Goal: Information Seeking & Learning: Learn about a topic

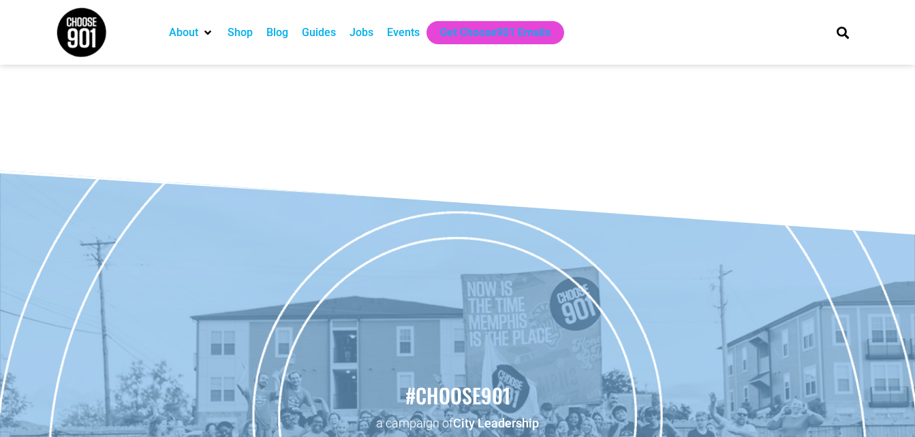
click at [362, 30] on div "Jobs" at bounding box center [361, 33] width 24 height 16
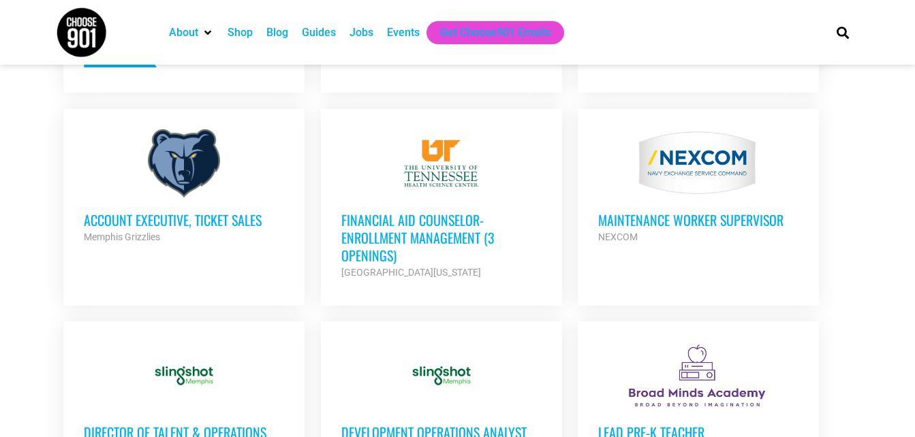
scroll to position [725, 0]
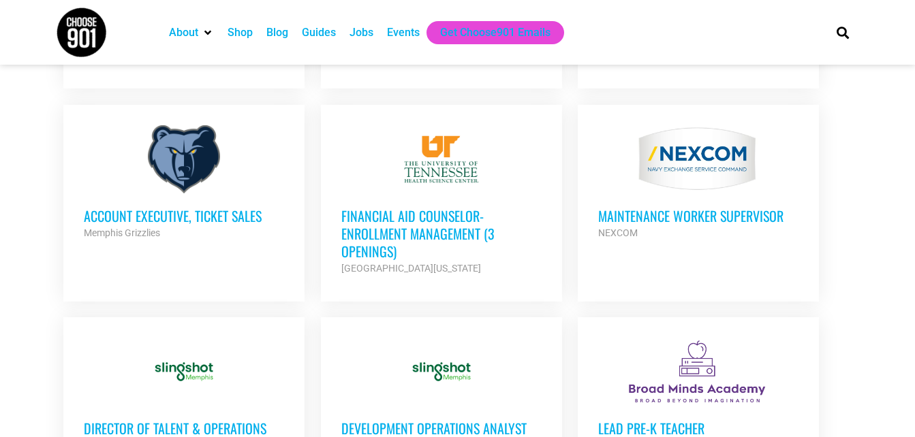
click at [229, 208] on h3 "Account Executive, Ticket Sales" at bounding box center [184, 216] width 200 height 18
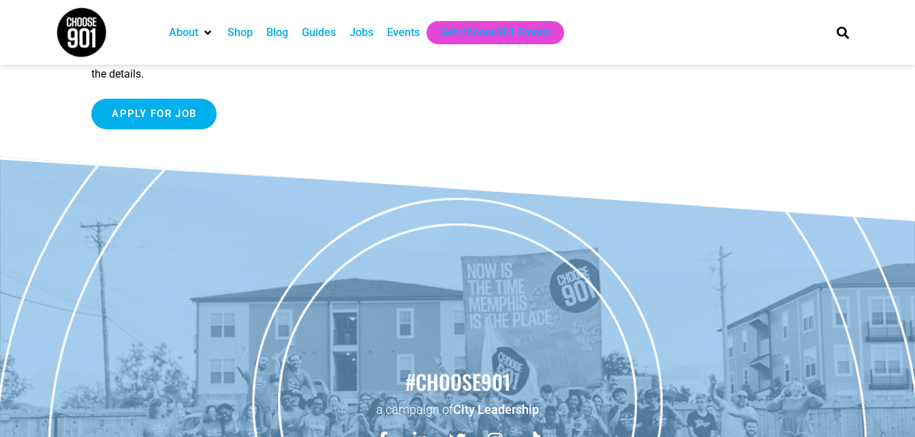
scroll to position [1900, 0]
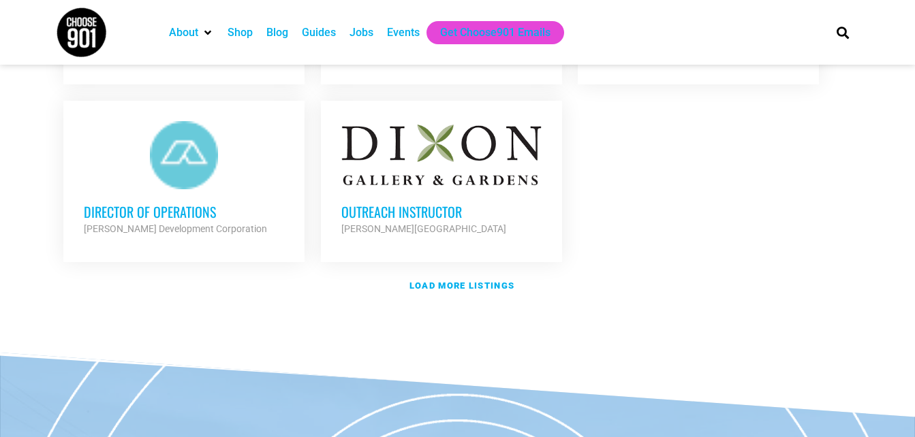
scroll to position [1641, 0]
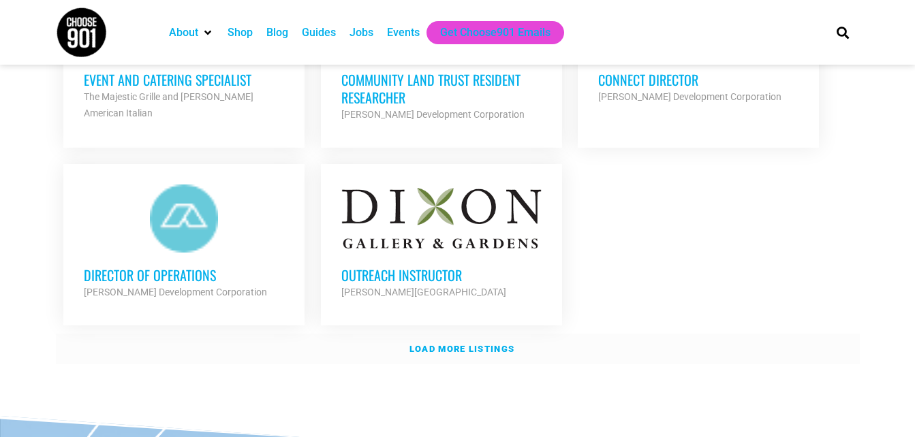
click at [455, 345] on strong "Load more listings" at bounding box center [461, 349] width 105 height 10
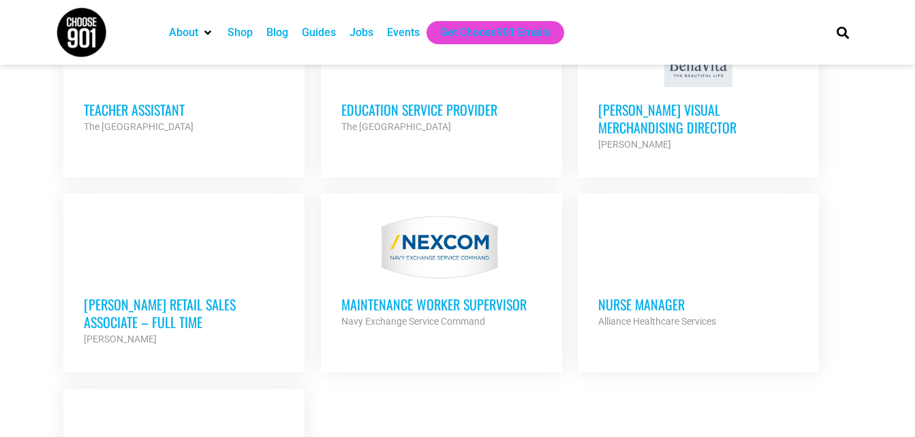
scroll to position [2785, 0]
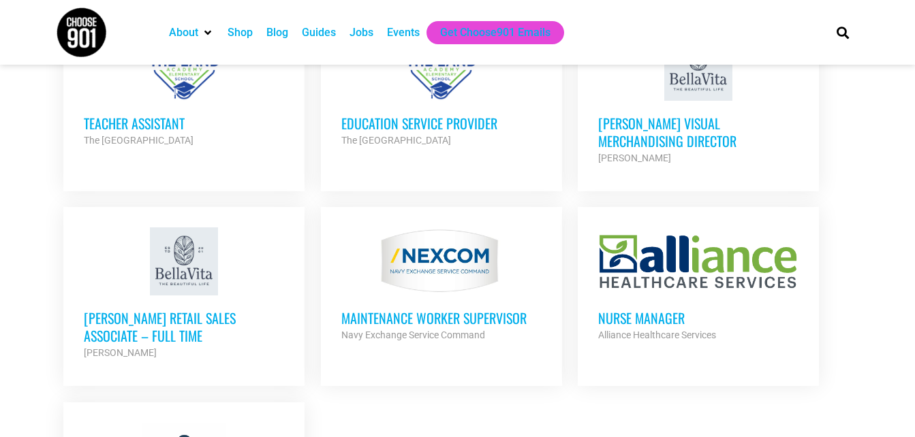
click at [451, 119] on h3 "Education Service Provider" at bounding box center [441, 123] width 200 height 18
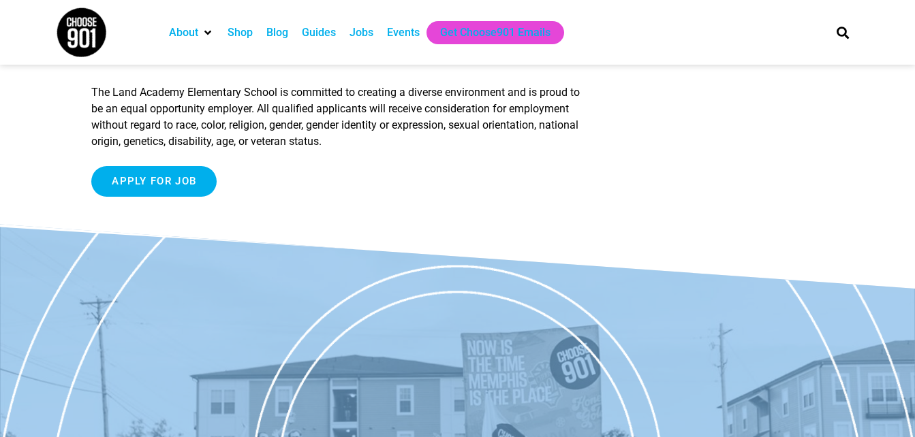
scroll to position [2016, 0]
